Goal: Transaction & Acquisition: Purchase product/service

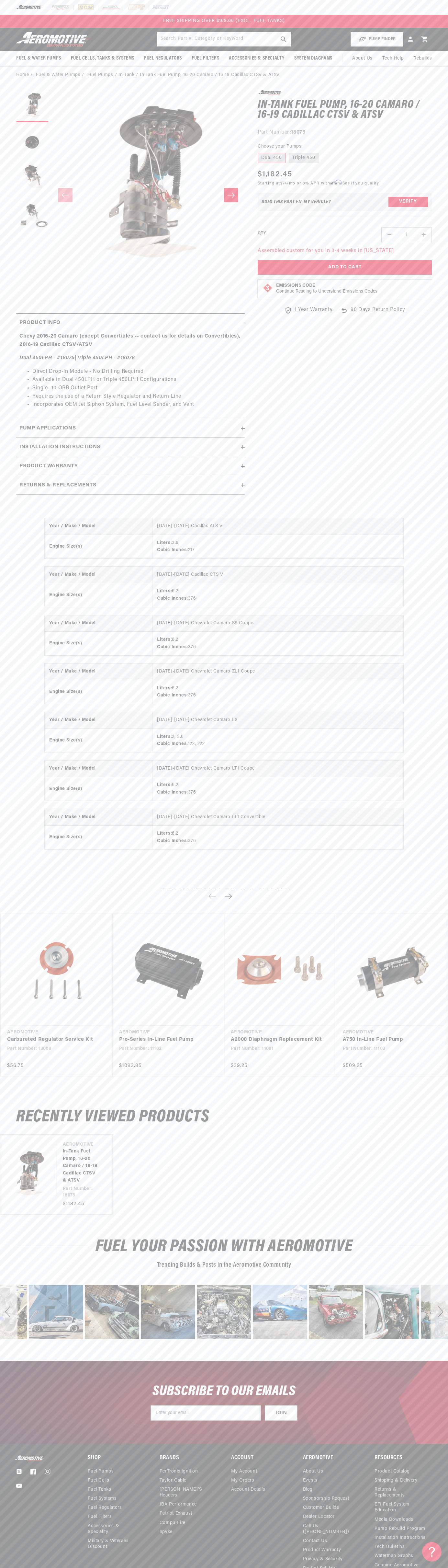
click at [424, 24] on div "FREE SHIPPING OVER $109.00 (EXCL. FUEL TANKS)" at bounding box center [224, 21] width 448 height 13
click at [433, 1567] on html "Skip to content Your cart Your cart is empty Loading... You may also like Subto…" at bounding box center [224, 784] width 448 height 1568
click at [281, 1567] on html "Skip to content Your cart Your cart is empty Loading... You may also like Subto…" at bounding box center [224, 784] width 448 height 1568
click at [30, 572] on div "Year / Make / Model [DATE]-[DATE] Cadillac ATS V Engine Size(s) Liters: 3.6 Cub…" at bounding box center [224, 689] width 448 height 369
